Goal: Navigation & Orientation: Find specific page/section

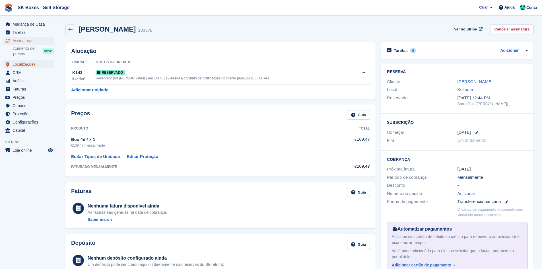
click at [22, 65] on span "Localizações" at bounding box center [30, 64] width 34 height 8
click at [22, 62] on span "Localizações" at bounding box center [30, 64] width 34 height 8
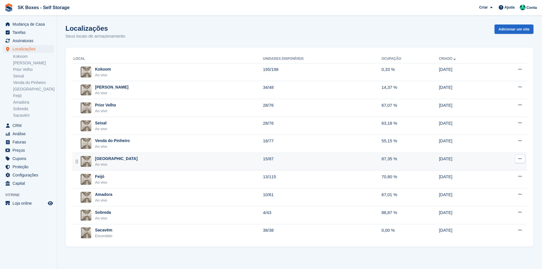
drag, startPoint x: 123, startPoint y: 183, endPoint x: 103, endPoint y: 163, distance: 28.6
click at [123, 183] on div "Feijó Ao vivo" at bounding box center [168, 180] width 190 height 12
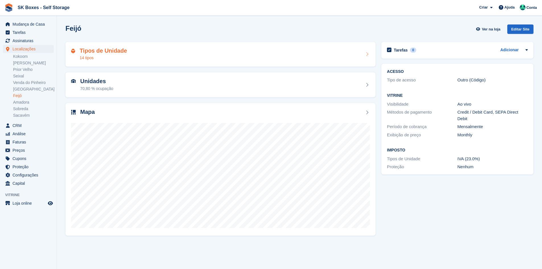
click at [206, 45] on div "Tipos de Unidade 14 tipos" at bounding box center [220, 54] width 310 height 25
click at [206, 49] on div "Tipos de Unidade 14 tipos" at bounding box center [220, 55] width 299 height 14
